Goal: Information Seeking & Learning: Learn about a topic

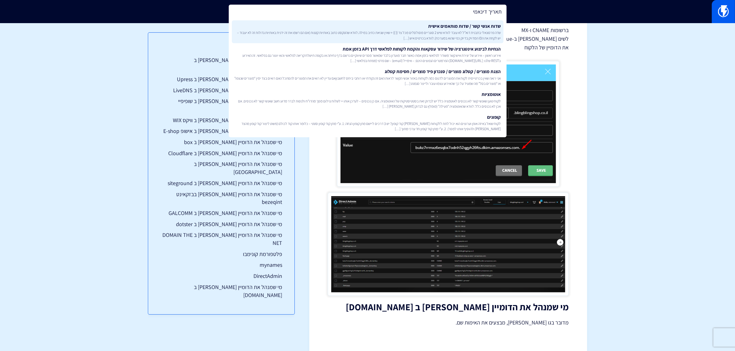
type input "תאריך דינאמי"
click at [424, 39] on span "שדה פרסונאלי בתבנית דוא”ל לא עובד לוודא שיש 2 סוגריים מסולסלים מכל צד {{ }} + ש…" at bounding box center [367, 35] width 267 height 11
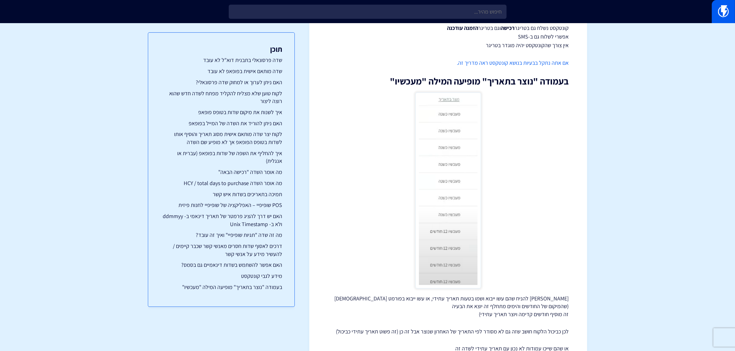
scroll to position [2886, 0]
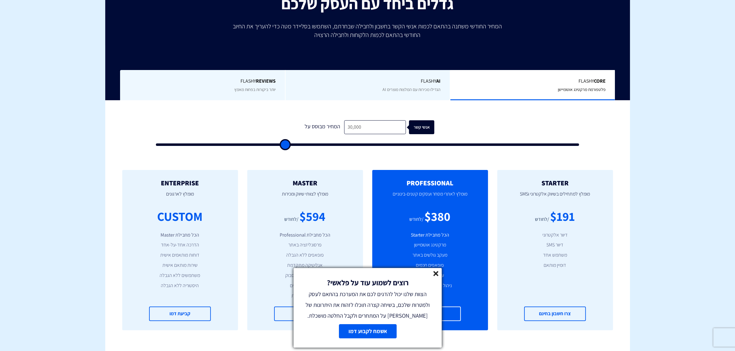
click at [352, 128] on input "30,000" at bounding box center [375, 127] width 62 height 14
type input "32,000"
type input "32000"
type input "32,000"
